Goal: Navigation & Orientation: Find specific page/section

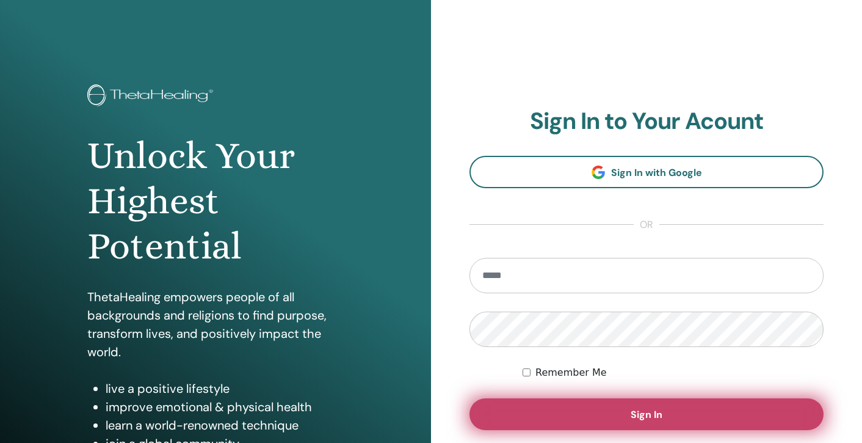
type input "**********"
click at [647, 418] on span "Sign In" at bounding box center [647, 414] width 32 height 13
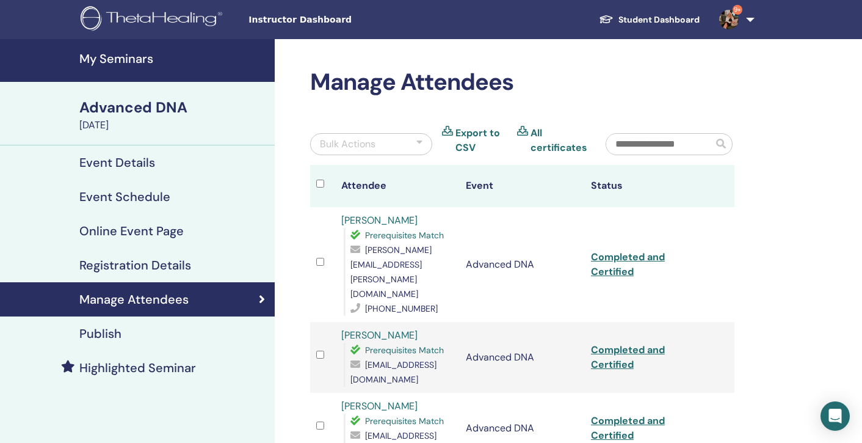
click at [109, 64] on h4 "My Seminars" at bounding box center [173, 58] width 188 height 15
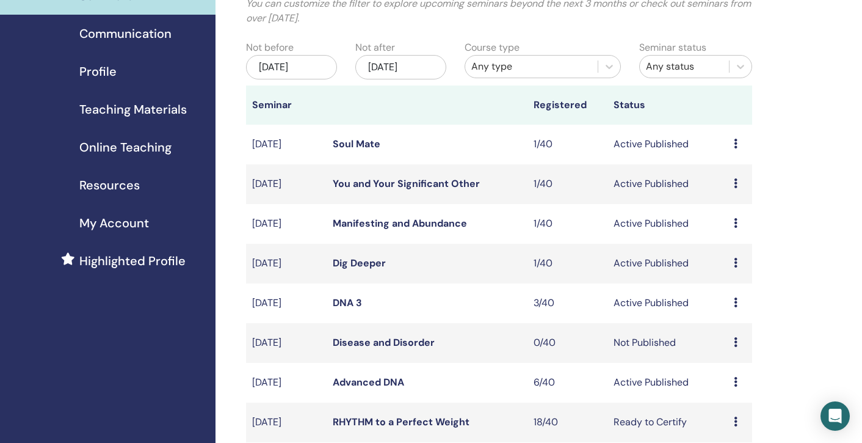
scroll to position [114, 0]
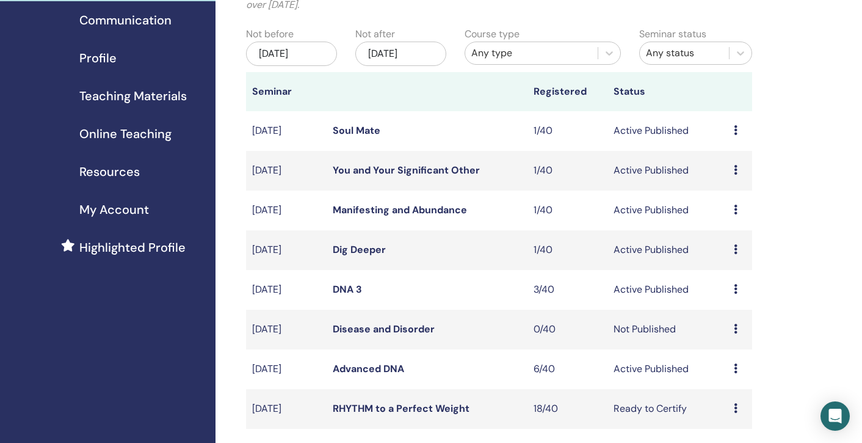
click at [371, 331] on link "Disease and Disorder" at bounding box center [384, 328] width 102 height 13
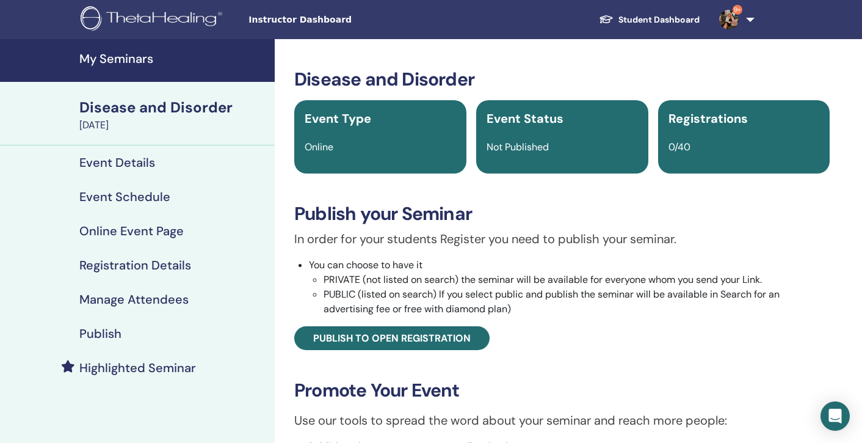
click at [115, 51] on h4 "My Seminars" at bounding box center [173, 58] width 188 height 15
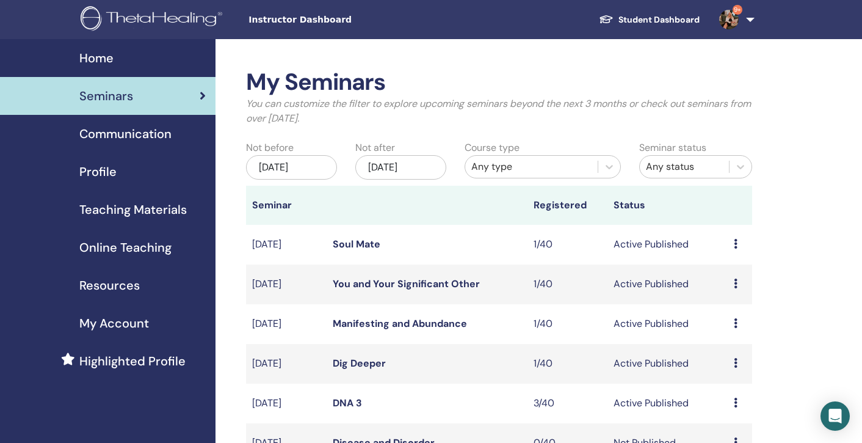
click at [106, 95] on span "Seminars" at bounding box center [106, 96] width 54 height 18
drag, startPoint x: 90, startPoint y: 90, endPoint x: 343, endPoint y: 55, distance: 255.3
click at [112, 96] on span "Seminars" at bounding box center [106, 96] width 54 height 18
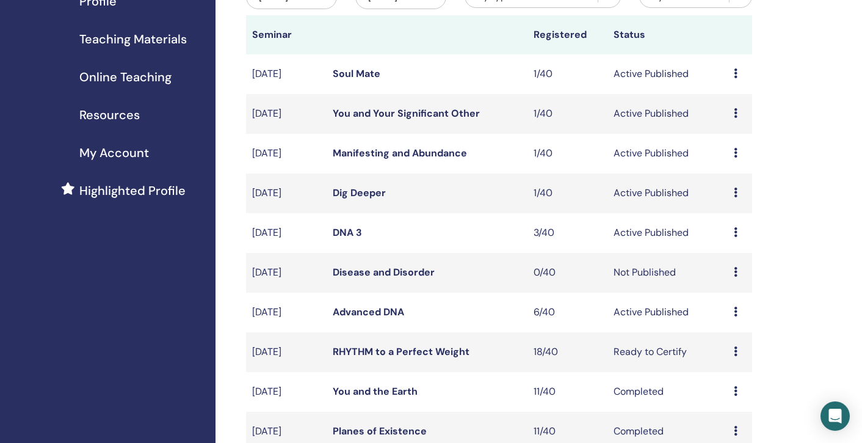
scroll to position [166, 0]
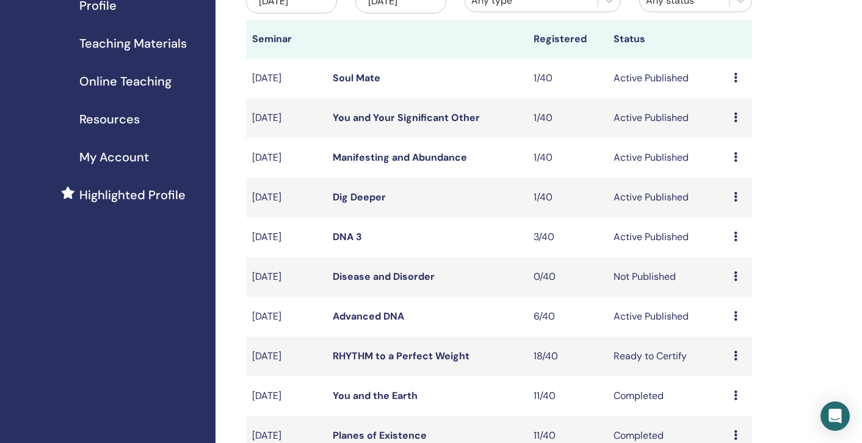
drag, startPoint x: 866, startPoint y: 158, endPoint x: 790, endPoint y: 93, distance: 100.0
click at [790, 93] on div "My Seminars You can customize the filter to explore upcoming seminars beyond th…" at bounding box center [539, 446] width 647 height 1147
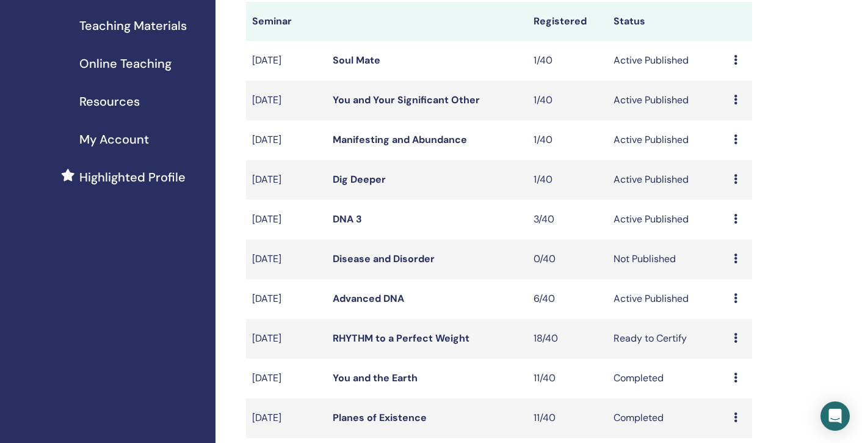
scroll to position [173, 0]
